Goal: Information Seeking & Learning: Find contact information

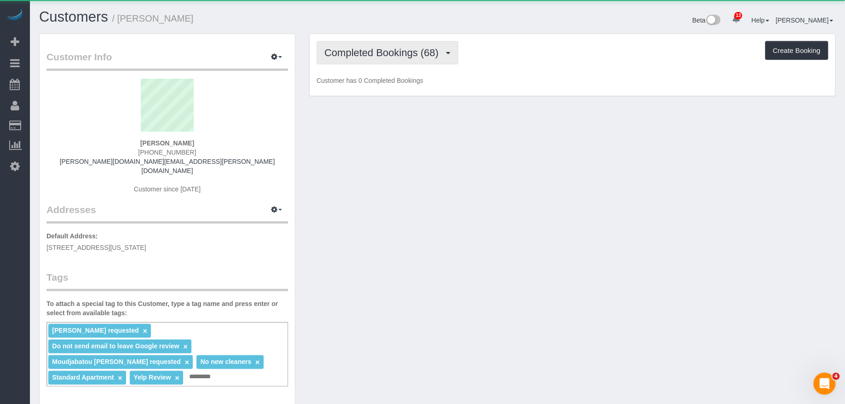
scroll to position [785, 845]
click at [418, 64] on button "Completed Bookings (68)" at bounding box center [388, 52] width 142 height 23
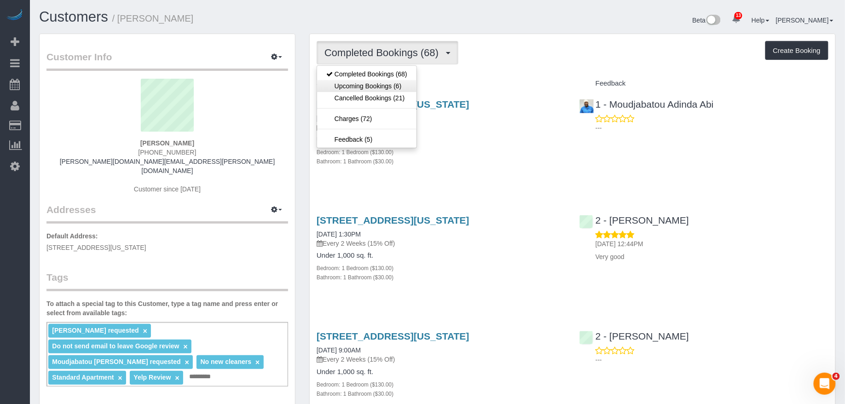
scroll to position [42977, 45182]
click at [395, 84] on link "Upcoming Bookings (6)" at bounding box center [366, 86] width 99 height 12
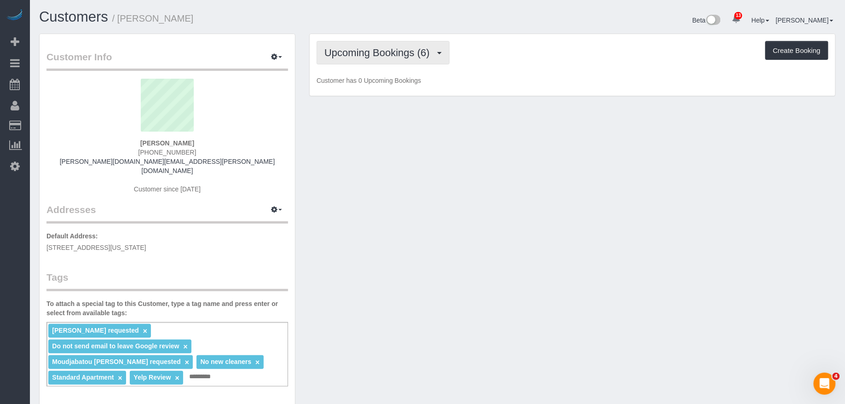
scroll to position [882, 845]
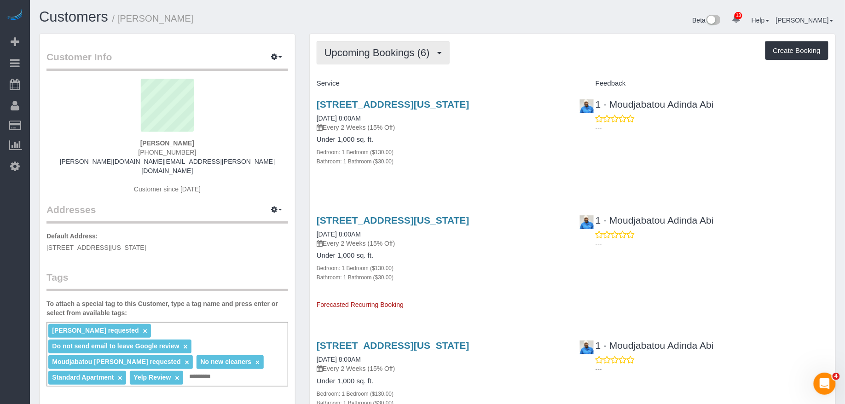
click at [404, 58] on button "Upcoming Bookings (6)" at bounding box center [383, 52] width 133 height 23
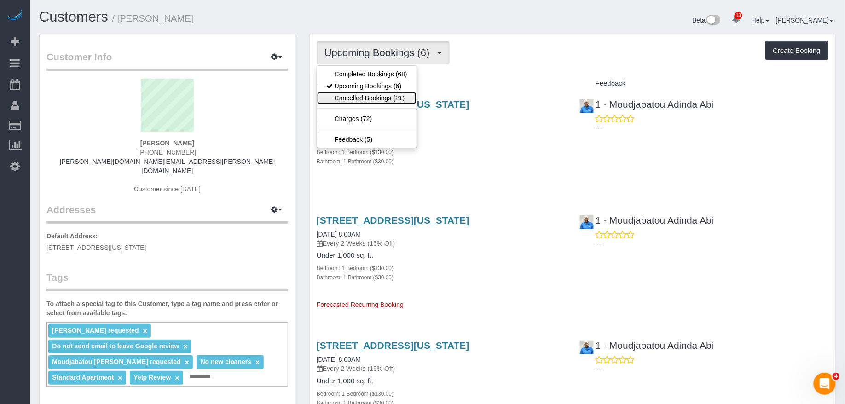
click at [388, 98] on link "Cancelled Bookings (21)" at bounding box center [366, 98] width 99 height 12
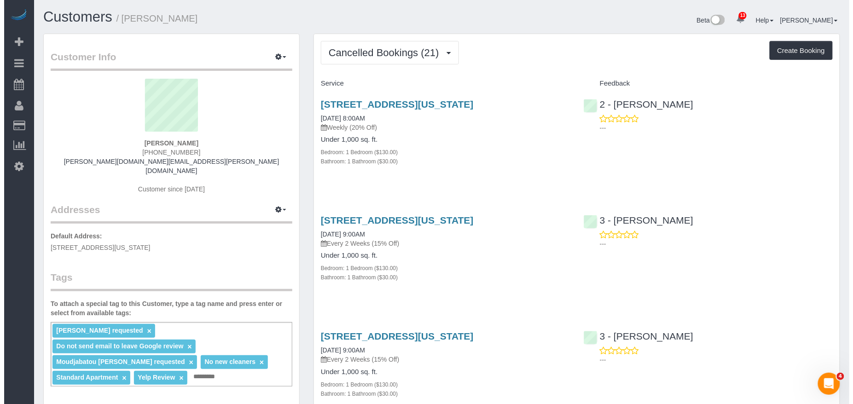
scroll to position [2622, 845]
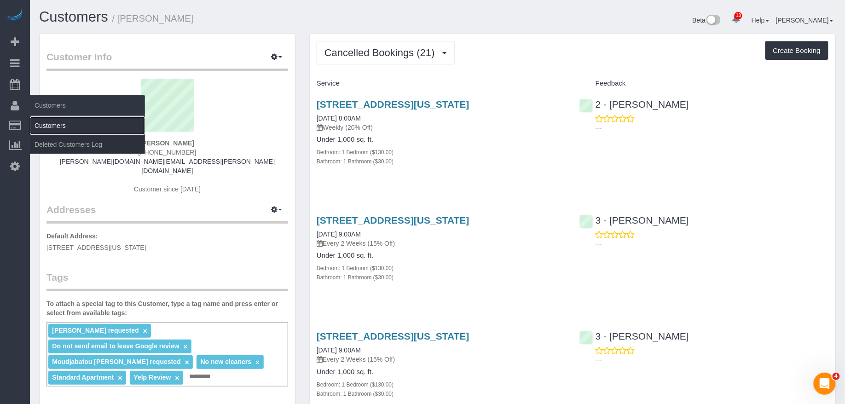
click at [53, 124] on link "Customers" at bounding box center [87, 125] width 115 height 18
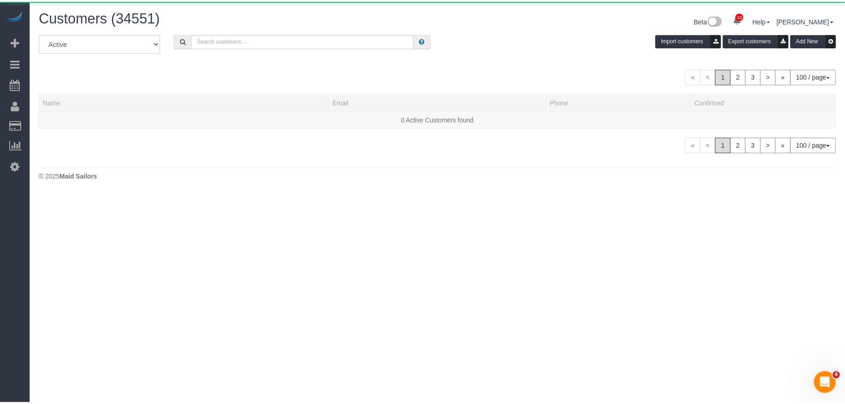
scroll to position [195, 853]
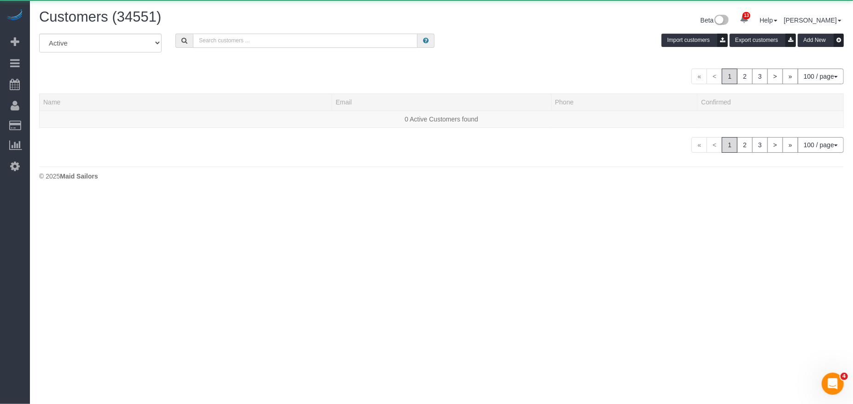
click at [326, 36] on input "text" at bounding box center [305, 41] width 225 height 14
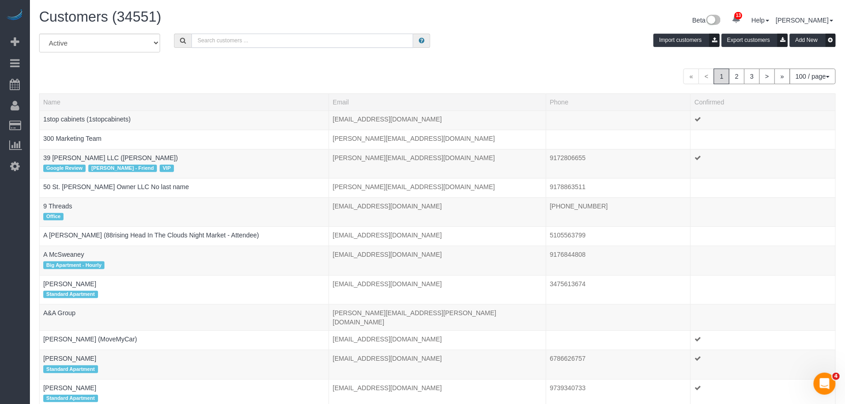
paste input "[PERSON_NAME]"
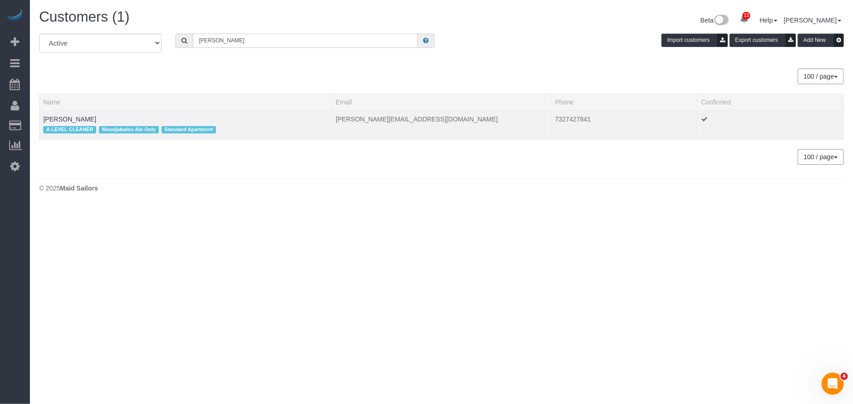
scroll to position [207, 853]
type input "[PERSON_NAME]"
click at [82, 119] on link "[PERSON_NAME]" at bounding box center [69, 119] width 53 height 7
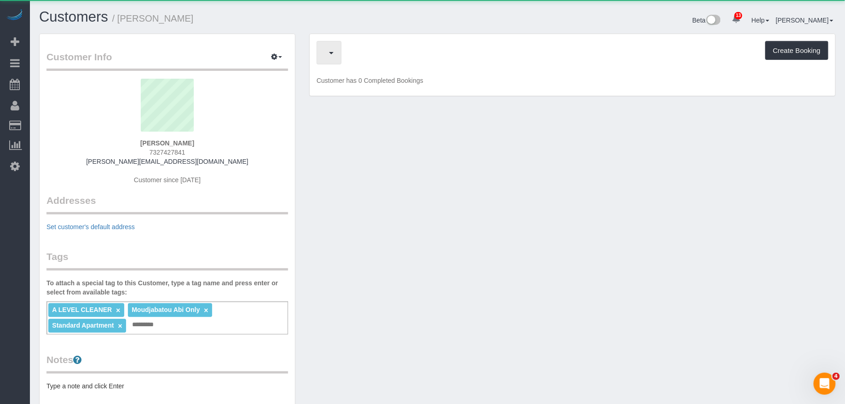
scroll to position [686, 845]
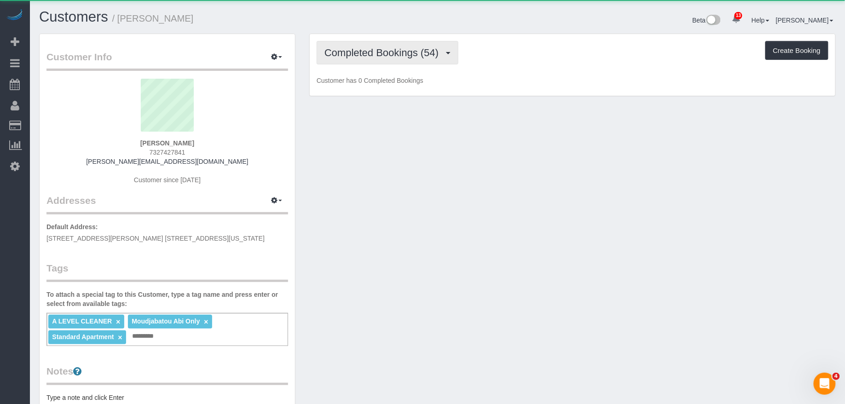
click at [375, 49] on span "Completed Bookings (54)" at bounding box center [383, 53] width 119 height 12
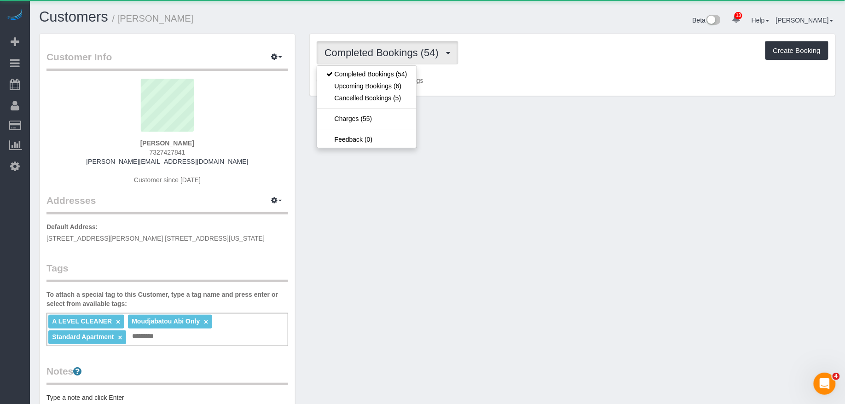
scroll to position [689, 845]
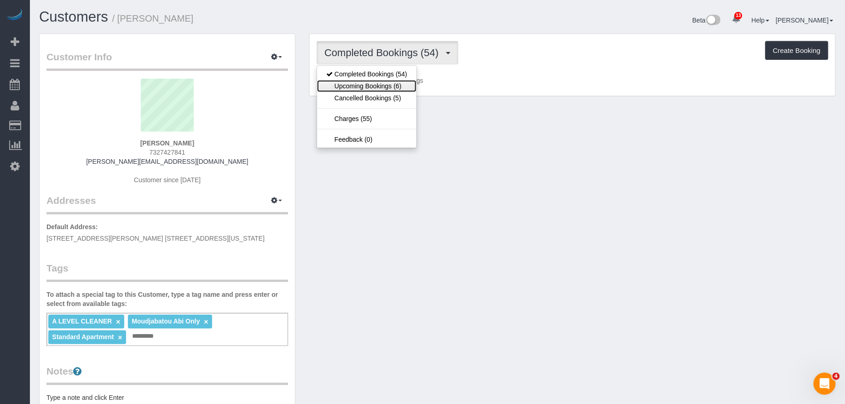
click at [377, 88] on link "Upcoming Bookings (6)" at bounding box center [366, 86] width 99 height 12
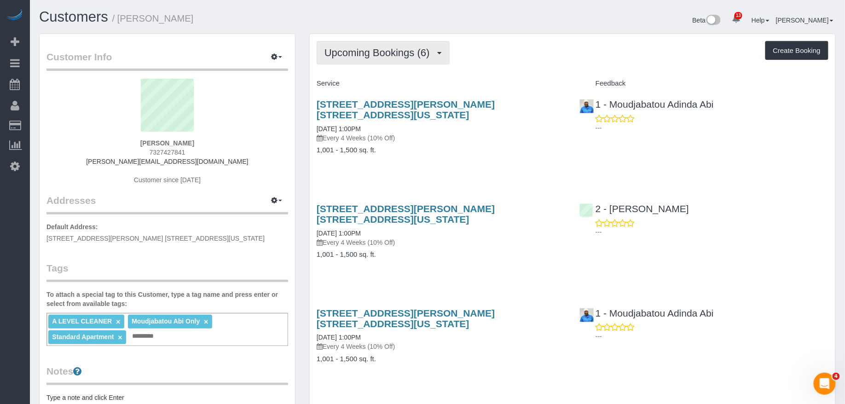
scroll to position [0, 0]
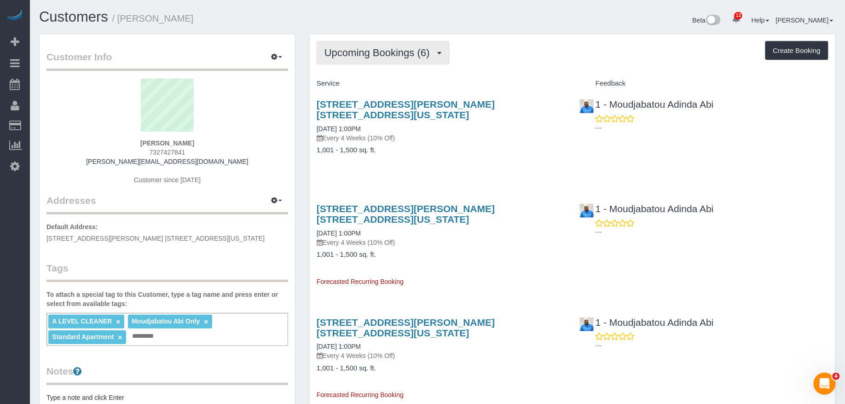
click at [386, 47] on span "Upcoming Bookings (6)" at bounding box center [379, 53] width 110 height 12
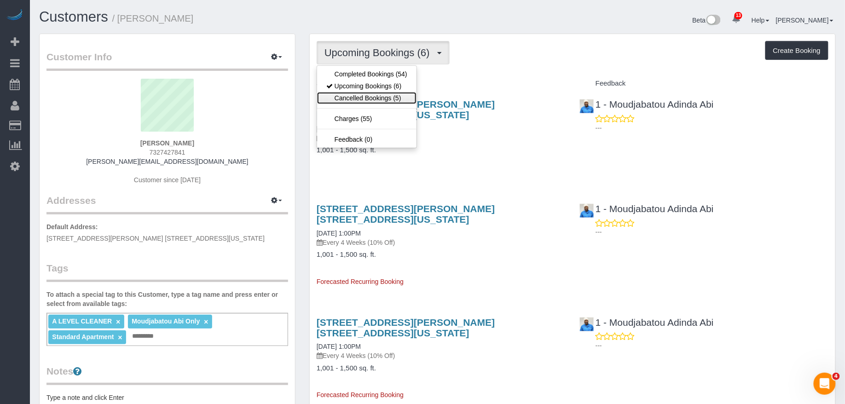
click at [380, 95] on link "Cancelled Bookings (5)" at bounding box center [366, 98] width 99 height 12
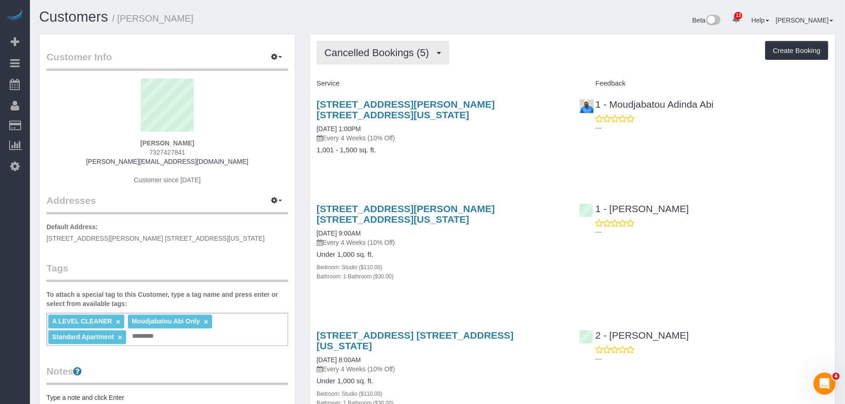
click at [380, 58] on button "Cancelled Bookings (5)" at bounding box center [383, 52] width 133 height 23
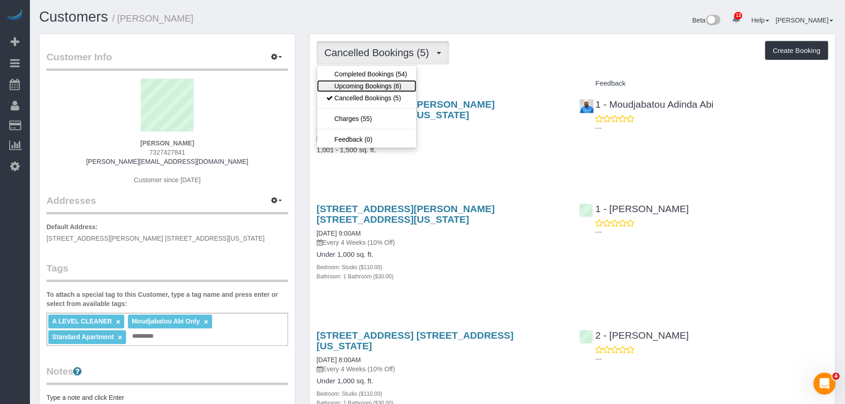
click at [376, 81] on link "Upcoming Bookings (6)" at bounding box center [366, 86] width 99 height 12
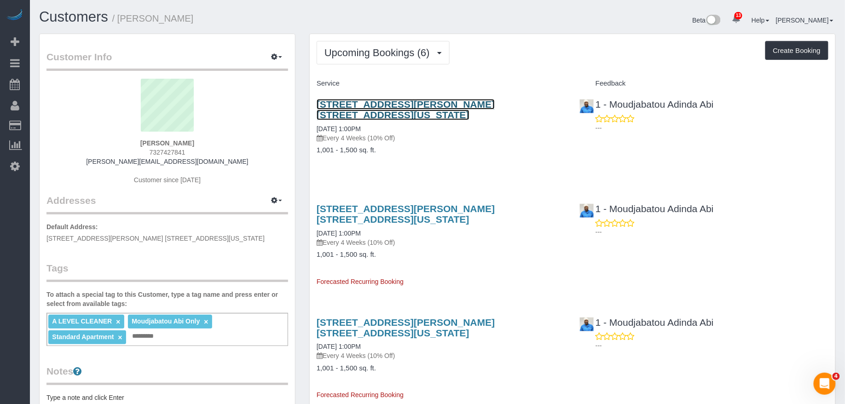
click at [382, 108] on link "[STREET_ADDRESS][PERSON_NAME] [STREET_ADDRESS][US_STATE]" at bounding box center [406, 109] width 178 height 21
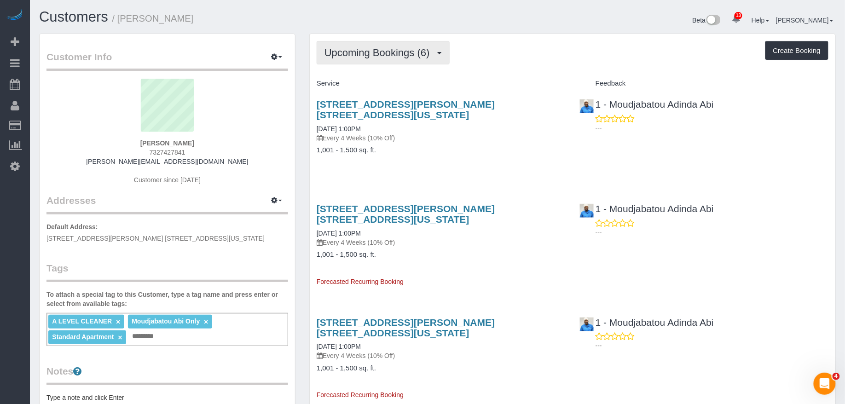
click at [385, 54] on span "Upcoming Bookings (6)" at bounding box center [379, 53] width 110 height 12
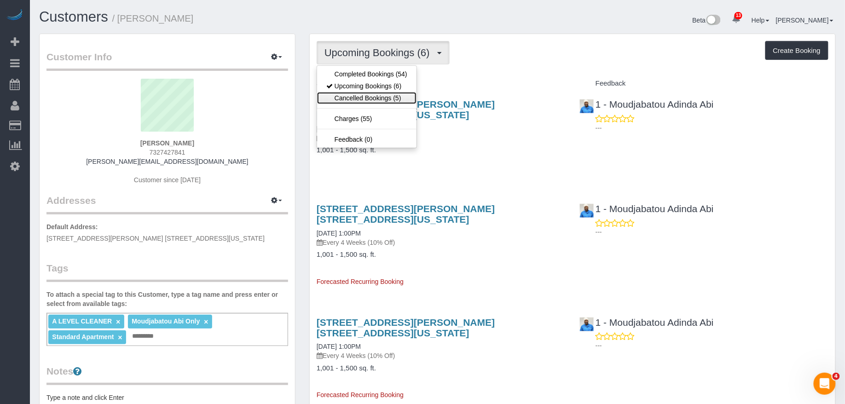
click at [387, 102] on link "Cancelled Bookings (5)" at bounding box center [366, 98] width 99 height 12
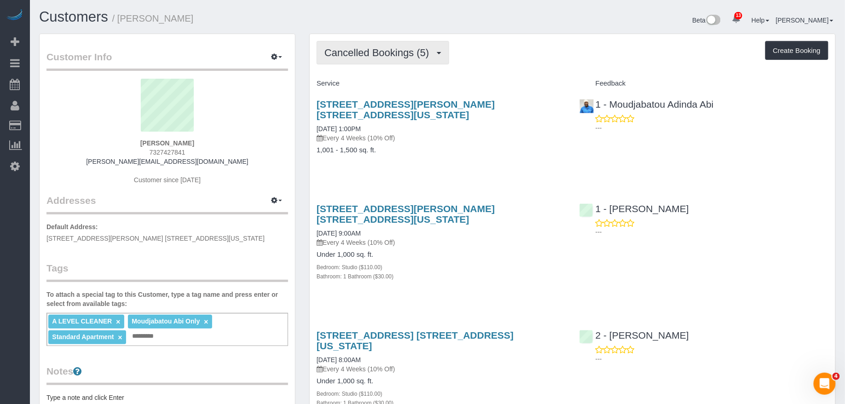
click at [400, 56] on span "Cancelled Bookings (5)" at bounding box center [378, 53] width 109 height 12
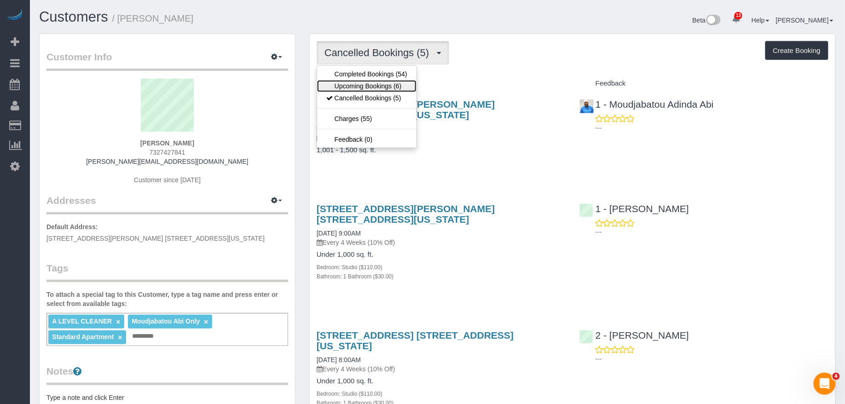
click at [393, 85] on link "Upcoming Bookings (6)" at bounding box center [366, 86] width 99 height 12
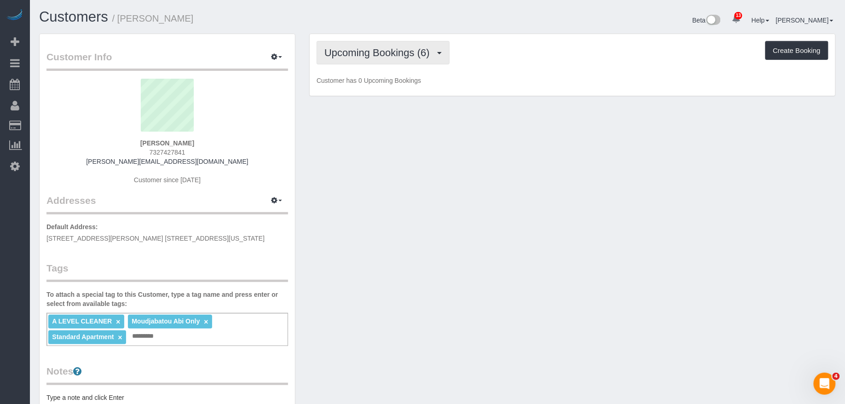
drag, startPoint x: 393, startPoint y: 51, endPoint x: 393, endPoint y: 58, distance: 7.4
click at [393, 51] on span "Upcoming Bookings (6)" at bounding box center [379, 53] width 110 height 12
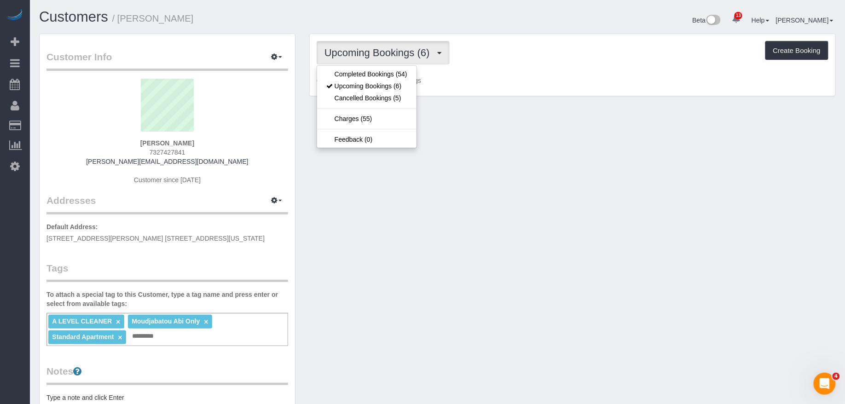
click at [391, 67] on ul "Completed Bookings (54) Upcoming Bookings (6) Cancelled Bookings (5) Charges (5…" at bounding box center [367, 106] width 100 height 83
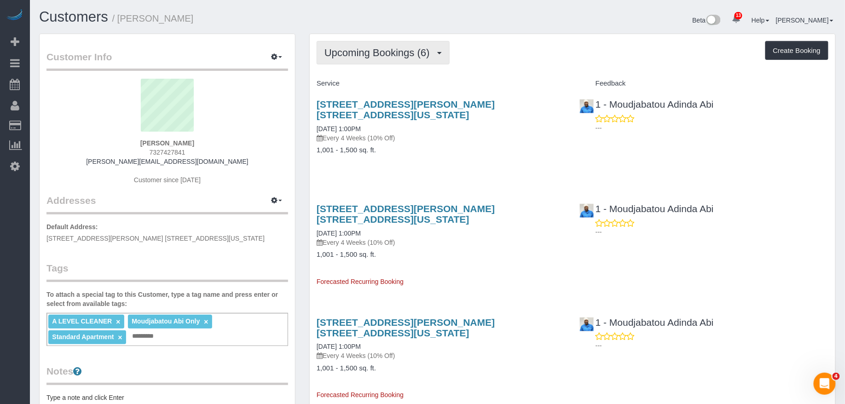
drag, startPoint x: 395, startPoint y: 56, endPoint x: 398, endPoint y: 62, distance: 7.0
click at [395, 56] on span "Upcoming Bookings (6)" at bounding box center [379, 53] width 110 height 12
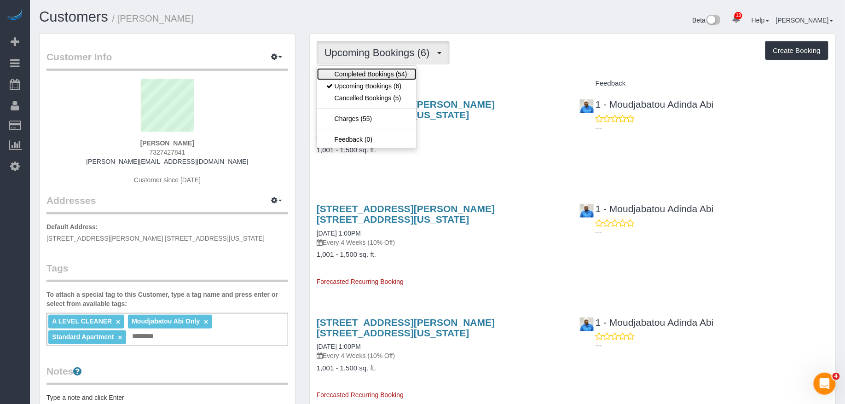
click at [392, 74] on link "Completed Bookings (54)" at bounding box center [366, 74] width 99 height 12
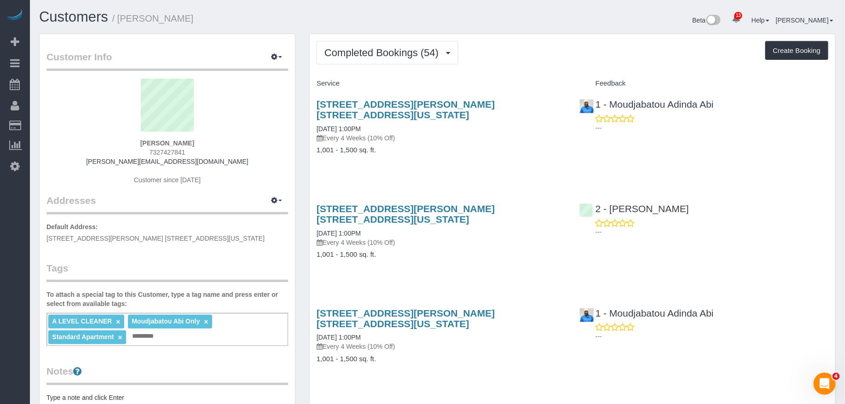
drag, startPoint x: 151, startPoint y: 145, endPoint x: 151, endPoint y: 139, distance: 5.5
click at [137, 141] on div "[PERSON_NAME] 7327427841 [PERSON_NAME][EMAIL_ADDRESS][DOMAIN_NAME] Customer sin…" at bounding box center [167, 136] width 242 height 115
copy strong "[PERSON_NAME]"
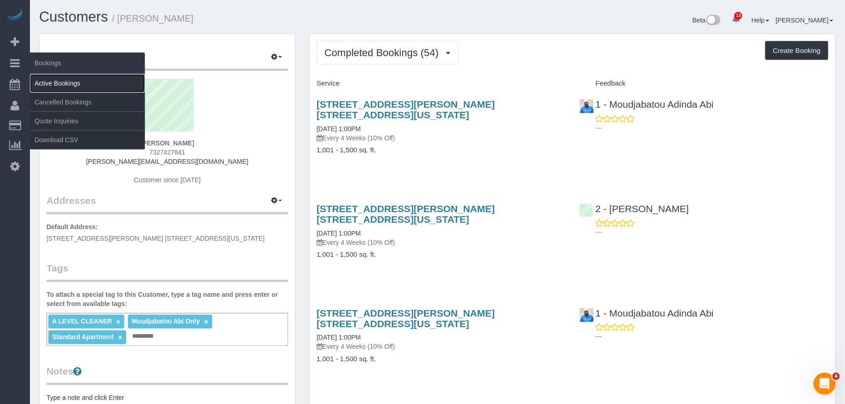
click at [71, 80] on link "Active Bookings" at bounding box center [87, 83] width 115 height 18
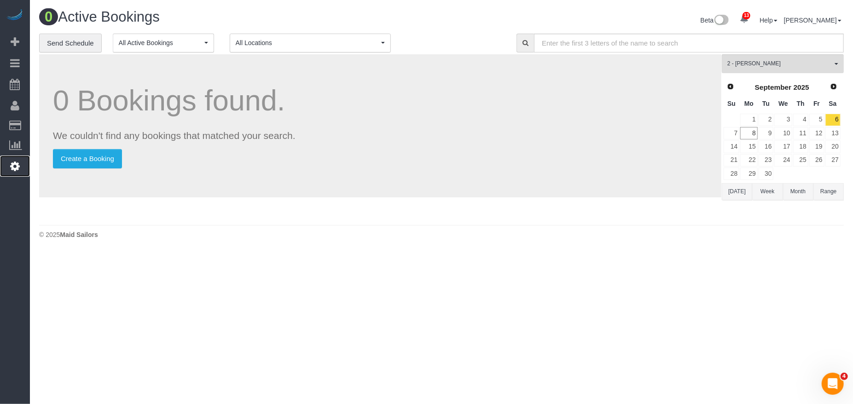
click at [14, 170] on icon at bounding box center [15, 166] width 10 height 11
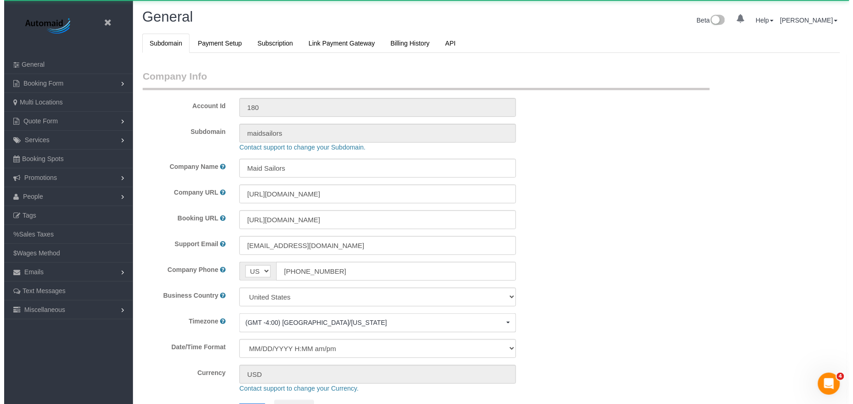
scroll to position [1948, 845]
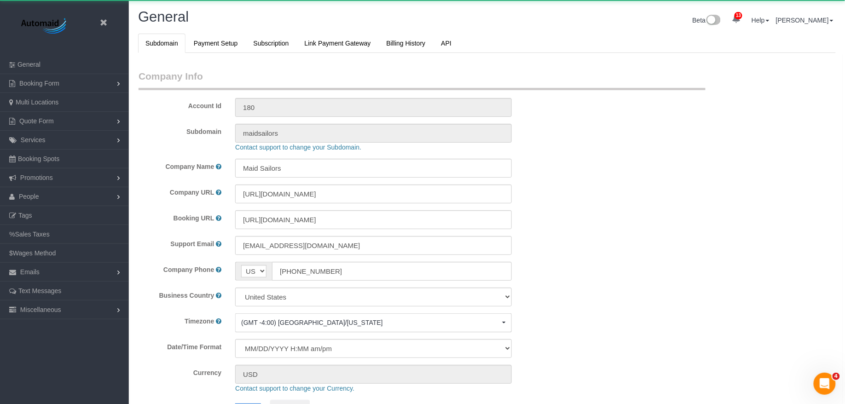
select select "425"
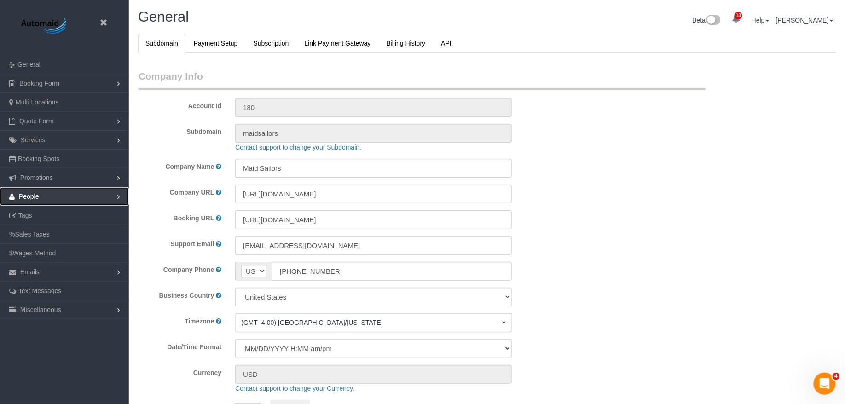
click at [79, 192] on link "People" at bounding box center [64, 196] width 129 height 18
click at [76, 218] on link "Teams" at bounding box center [64, 215] width 129 height 18
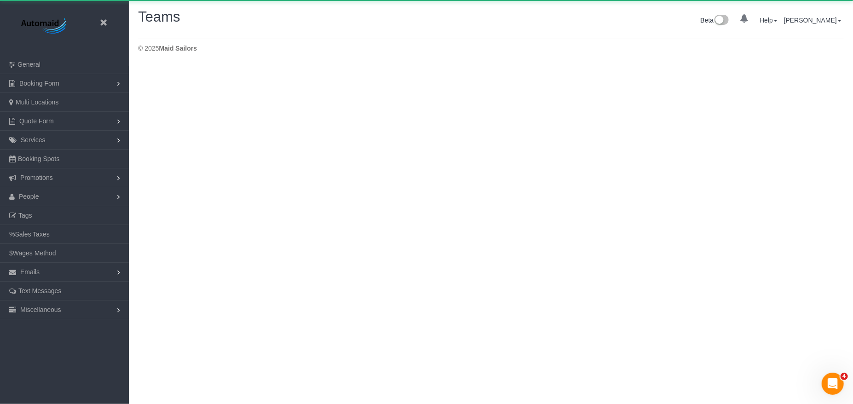
scroll to position [66, 853]
click at [422, 50] on div "© 2025 Maid Sailors" at bounding box center [491, 48] width 706 height 9
click at [426, 47] on div "Teams Beta 0 Your Notifications You have 0 alerts × You have 1 to charge for [D…" at bounding box center [491, 33] width 724 height 66
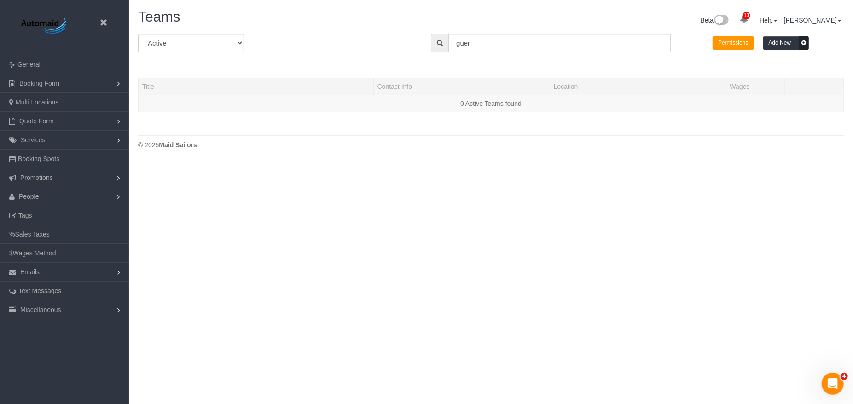
scroll to position [194, 853]
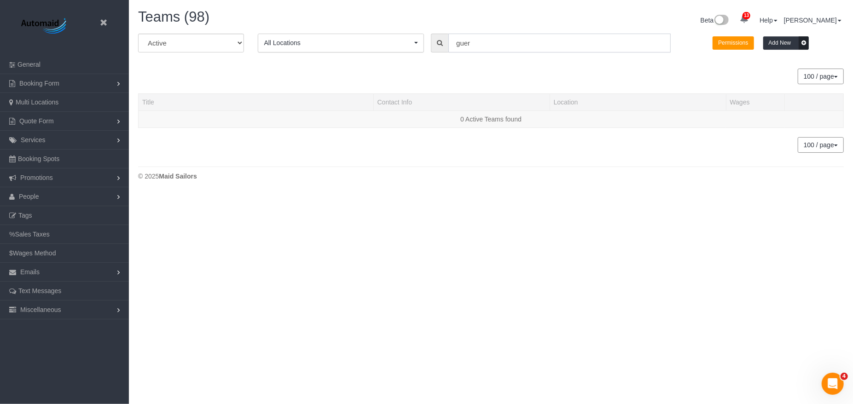
drag, startPoint x: 450, startPoint y: 44, endPoint x: 469, endPoint y: 43, distance: 18.9
click at [461, 43] on input "guer" at bounding box center [559, 43] width 222 height 19
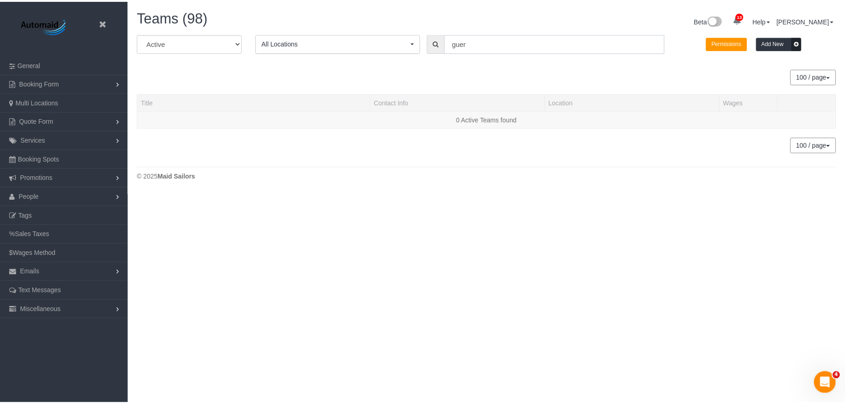
scroll to position [216, 853]
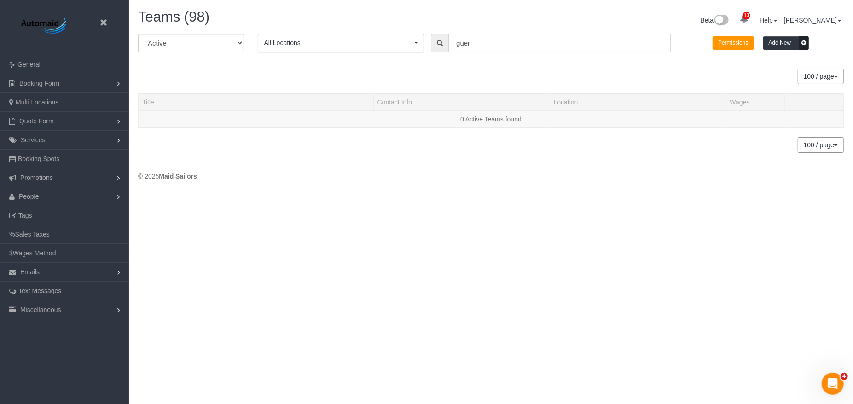
click at [469, 43] on input "guer" at bounding box center [559, 43] width 222 height 19
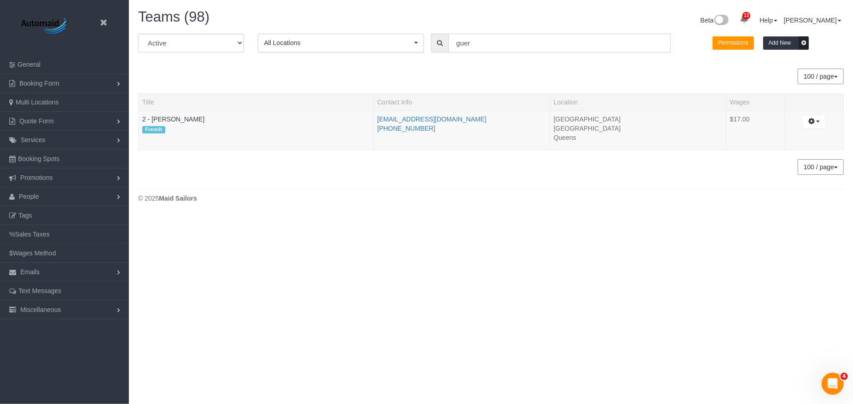
click at [479, 45] on input "guer" at bounding box center [559, 43] width 222 height 19
drag, startPoint x: 180, startPoint y: 125, endPoint x: 152, endPoint y: 121, distance: 27.9
click at [152, 121] on td "2 - [PERSON_NAME] French" at bounding box center [256, 130] width 235 height 40
copy td "[PERSON_NAME]"
drag, startPoint x: 465, startPoint y: 119, endPoint x: 378, endPoint y: 119, distance: 86.5
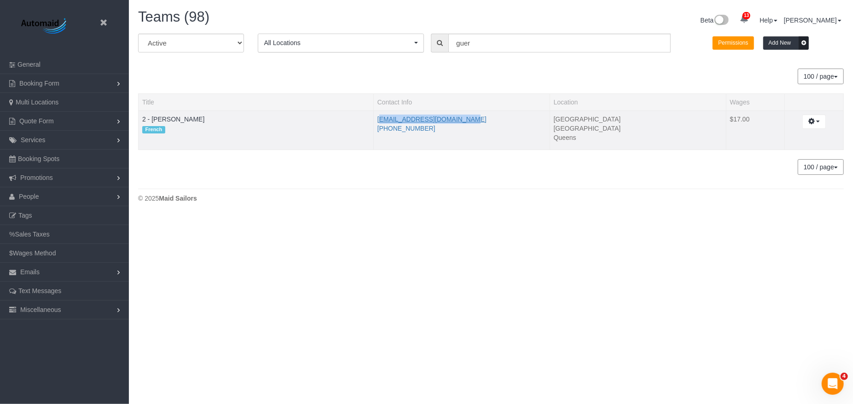
click at [376, 120] on td "[EMAIL_ADDRESS][DOMAIN_NAME] [PHONE_NUMBER]" at bounding box center [461, 130] width 176 height 40
copy link "[EMAIL_ADDRESS][DOMAIN_NAME]"
click at [519, 42] on input "guer" at bounding box center [559, 43] width 222 height 19
drag, startPoint x: 516, startPoint y: 43, endPoint x: 371, endPoint y: 10, distance: 148.3
click at [369, 32] on div "Teams (98) Beta 13 Your Notifications You have 0 alerts × You have 1 to charge …" at bounding box center [491, 108] width 724 height 216
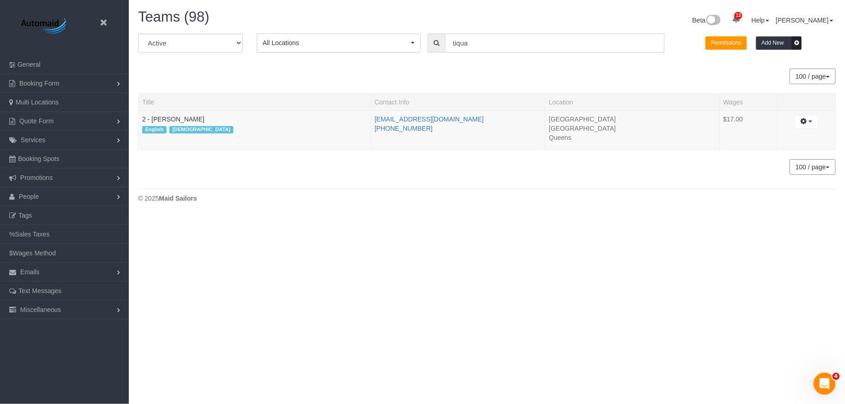
scroll to position [45811, 45175]
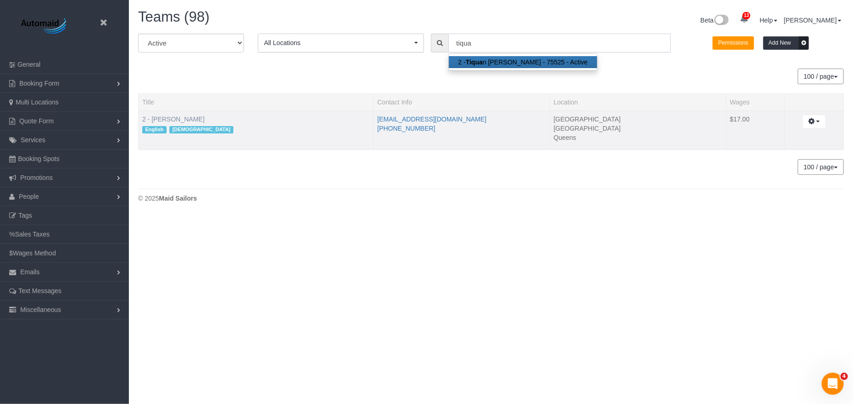
type input "tiqua"
click at [171, 118] on link "2 - [PERSON_NAME]" at bounding box center [173, 119] width 62 height 7
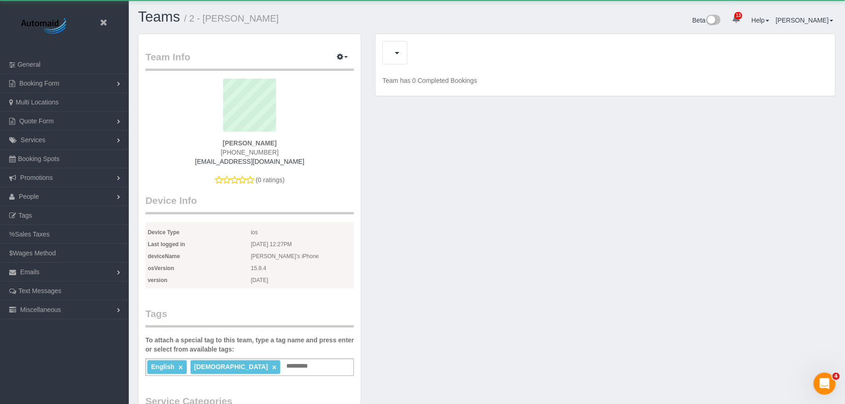
scroll to position [788, 845]
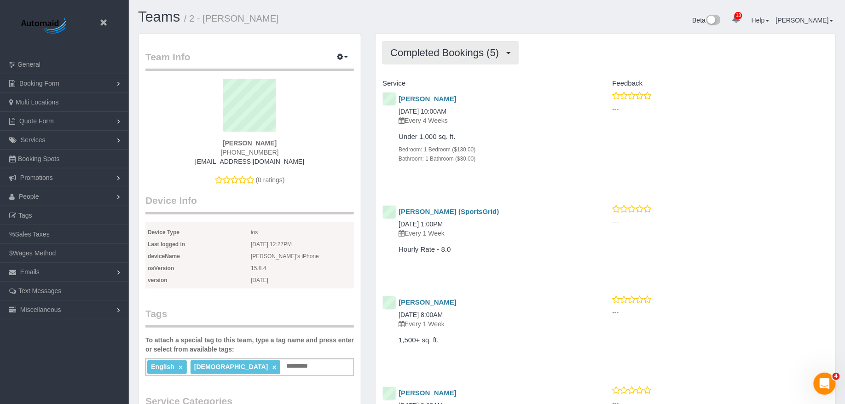
click at [513, 61] on button "Completed Bookings (5)" at bounding box center [450, 52] width 136 height 23
click at [449, 98] on link "Cancelled Bookings (3)" at bounding box center [431, 98] width 96 height 12
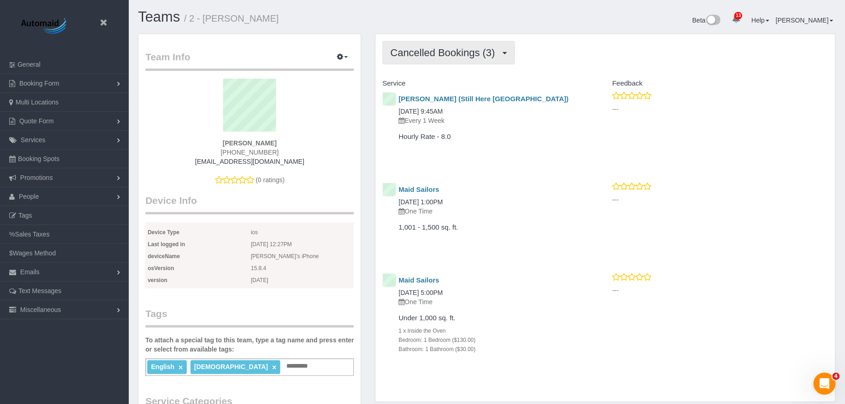
click at [439, 57] on span "Cancelled Bookings (3)" at bounding box center [444, 53] width 109 height 12
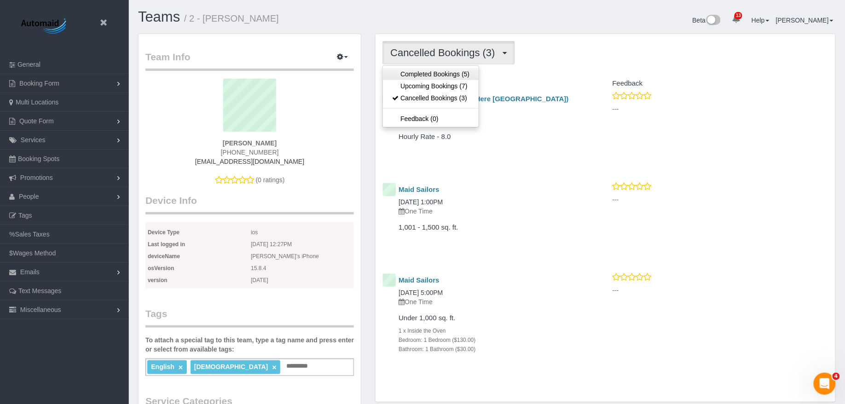
click at [440, 79] on link "Completed Bookings (5)" at bounding box center [431, 74] width 96 height 12
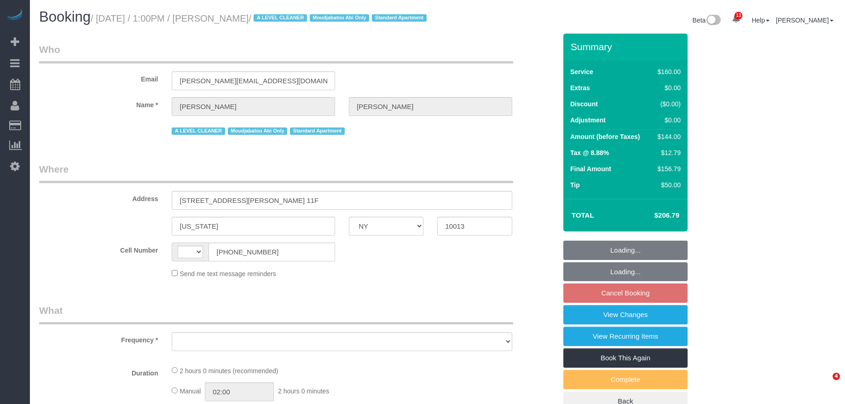
select select "NY"
select select "string:US"
select select "object:747"
select select "number:89"
select select "number:90"
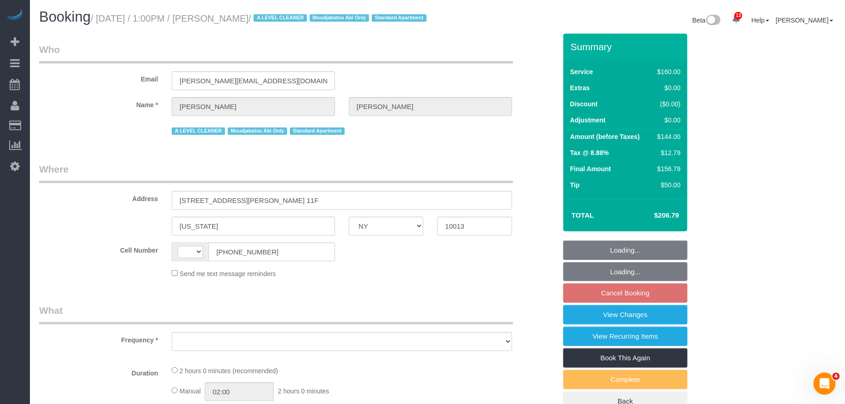
select select "number:15"
select select "number:6"
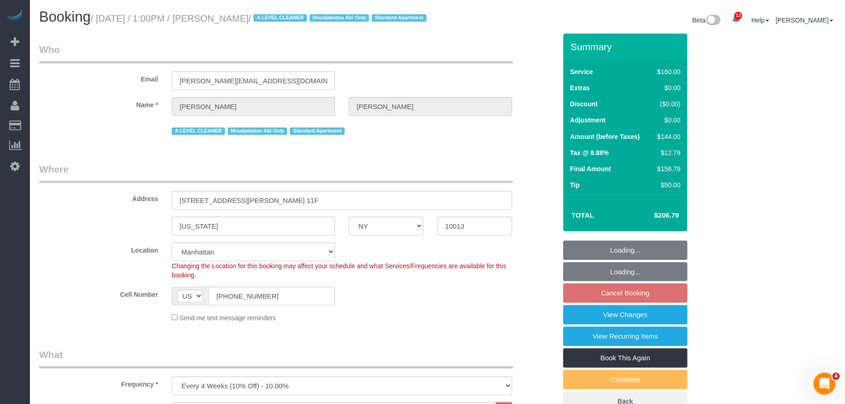
select select "string:stripe-pm_1JYag04VGloSiKo7UDbI4bLh"
select select "object:976"
select select "spot6"
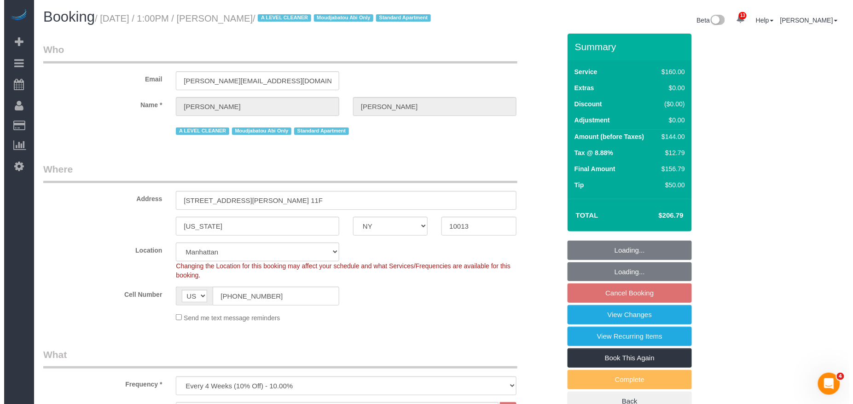
scroll to position [201, 0]
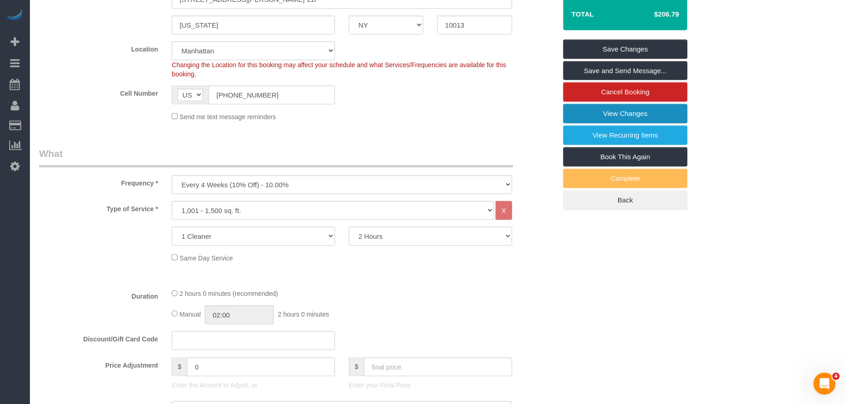
click at [609, 123] on link "View Changes" at bounding box center [625, 113] width 124 height 19
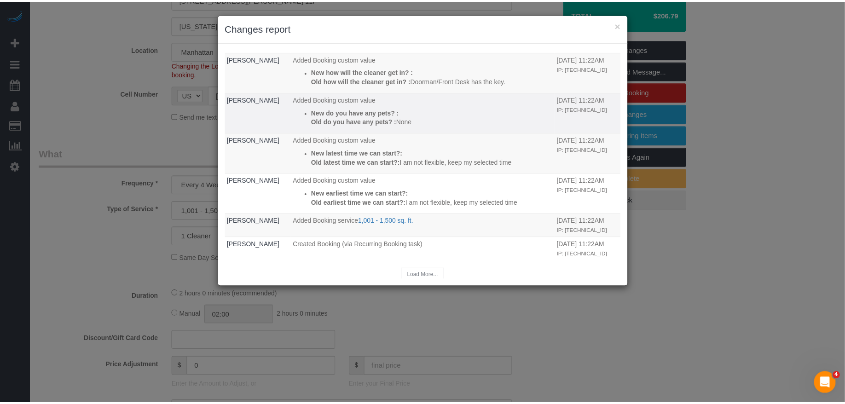
scroll to position [38, 0]
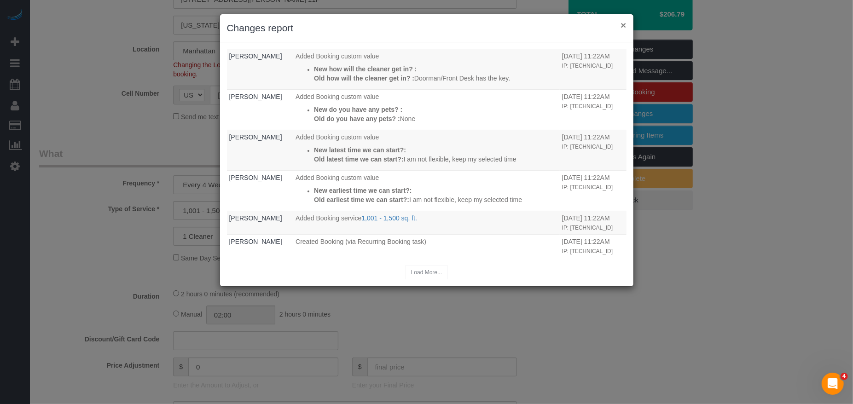
click at [623, 29] on button "×" at bounding box center [623, 25] width 6 height 10
